Goal: Find contact information

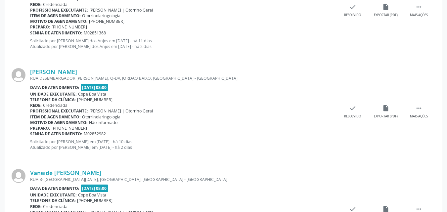
scroll to position [639, 0]
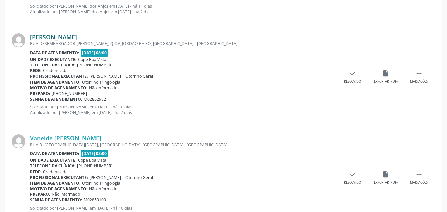
click at [68, 39] on link "[PERSON_NAME]" at bounding box center [53, 36] width 47 height 7
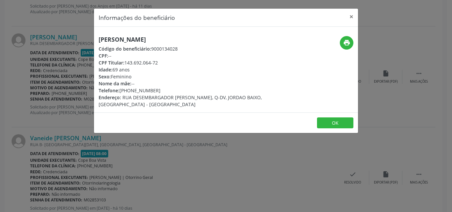
click at [125, 37] on h5 "[PERSON_NAME]" at bounding box center [182, 39] width 167 height 7
copy div "[PERSON_NAME]"
click at [343, 42] on button "print" at bounding box center [346, 43] width 14 height 14
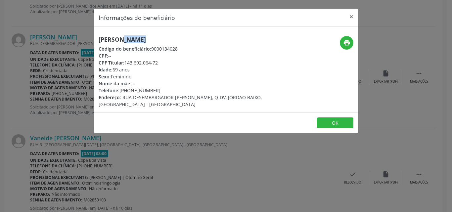
drag, startPoint x: 121, startPoint y: 90, endPoint x: 157, endPoint y: 89, distance: 36.0
click at [157, 89] on div "Telefone: [PHONE_NUMBER]" at bounding box center [182, 90] width 167 height 7
copy div "[PHONE_NUMBER]"
click at [338, 122] on button "OK" at bounding box center [335, 122] width 36 height 11
